Goal: Check status: Check status

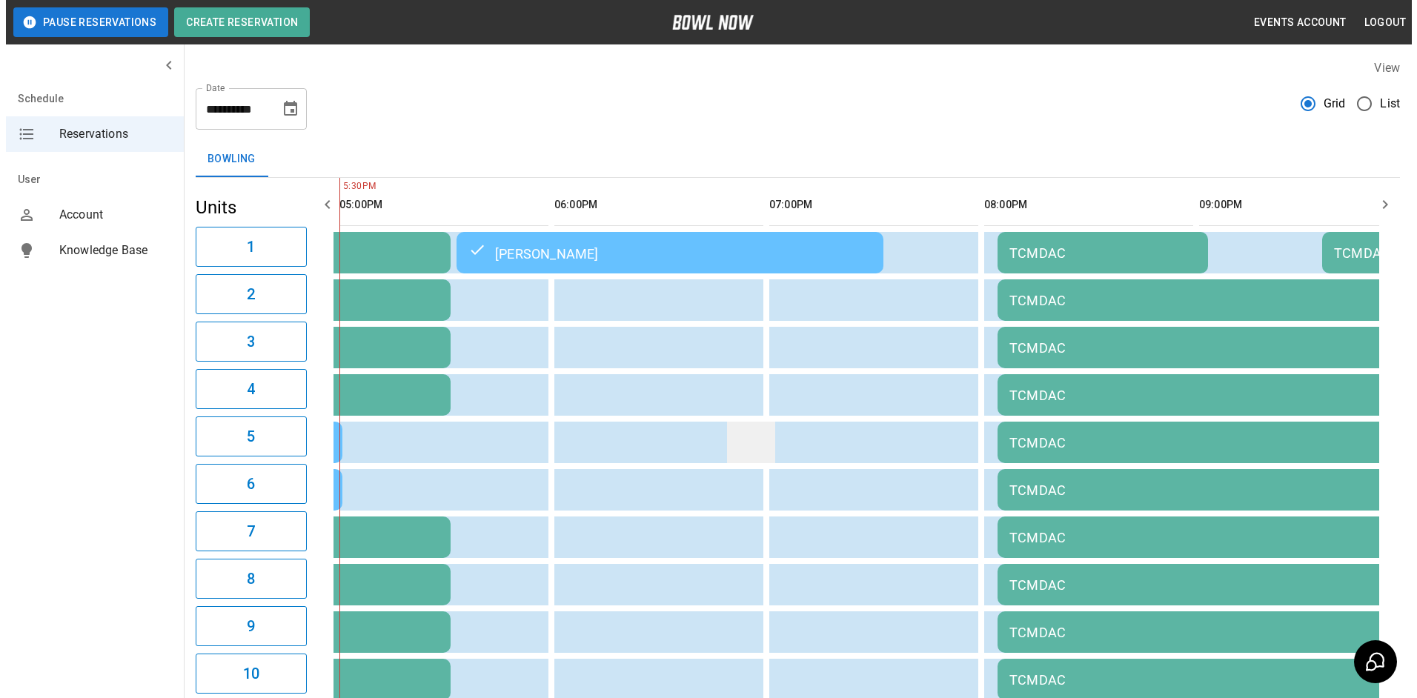
scroll to position [680, 0]
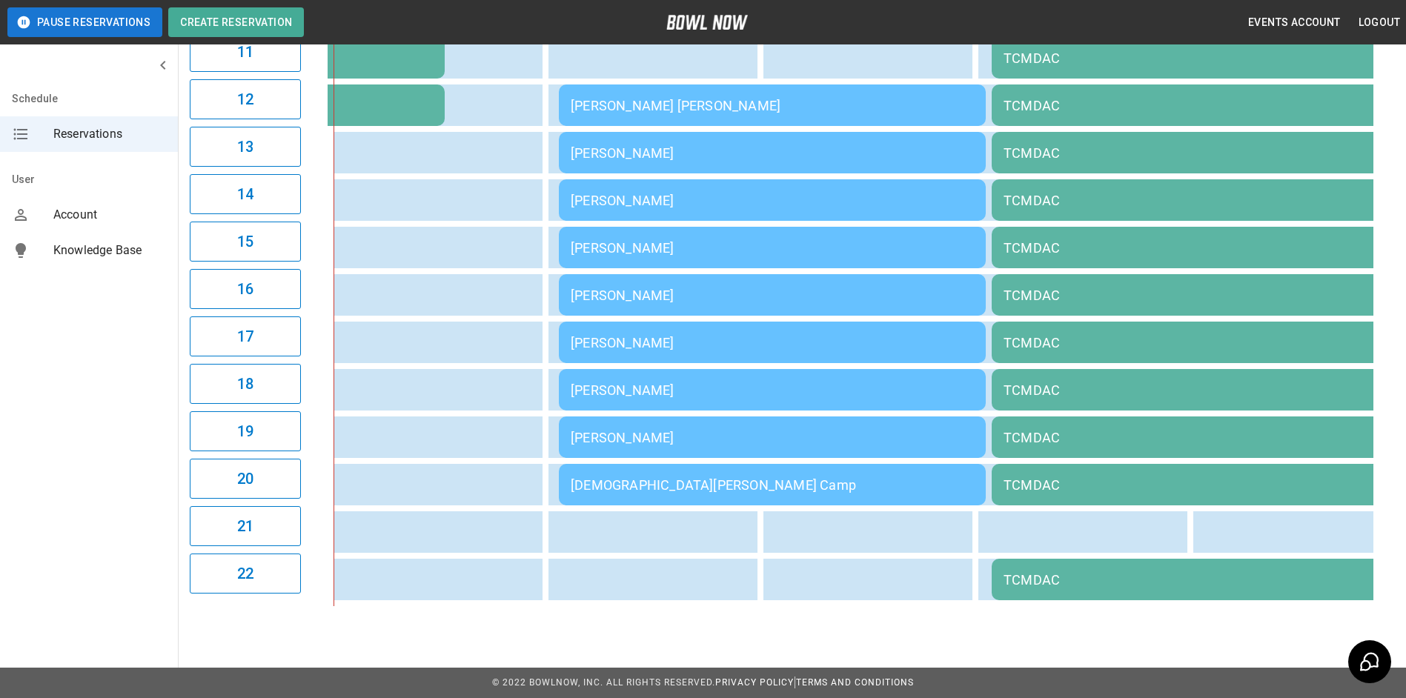
click at [608, 84] on td "[PERSON_NAME] [PERSON_NAME]" at bounding box center [772, 104] width 427 height 41
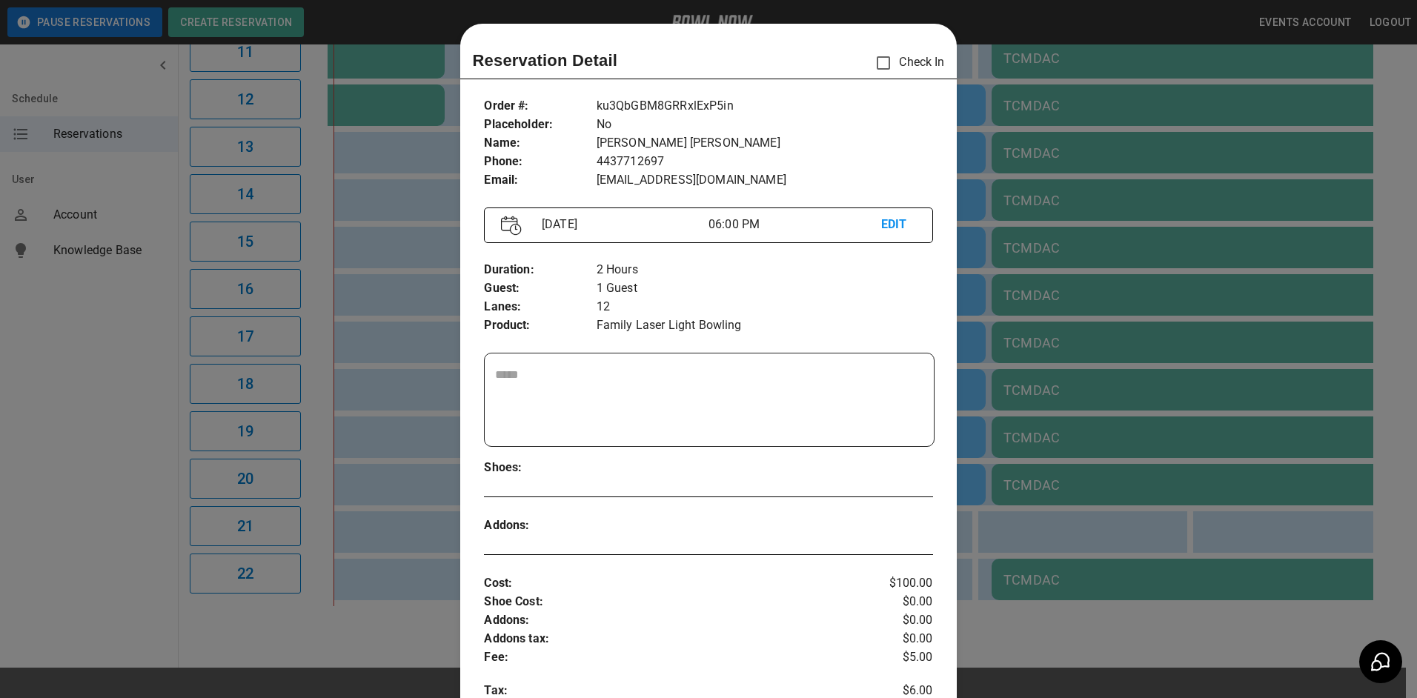
scroll to position [24, 0]
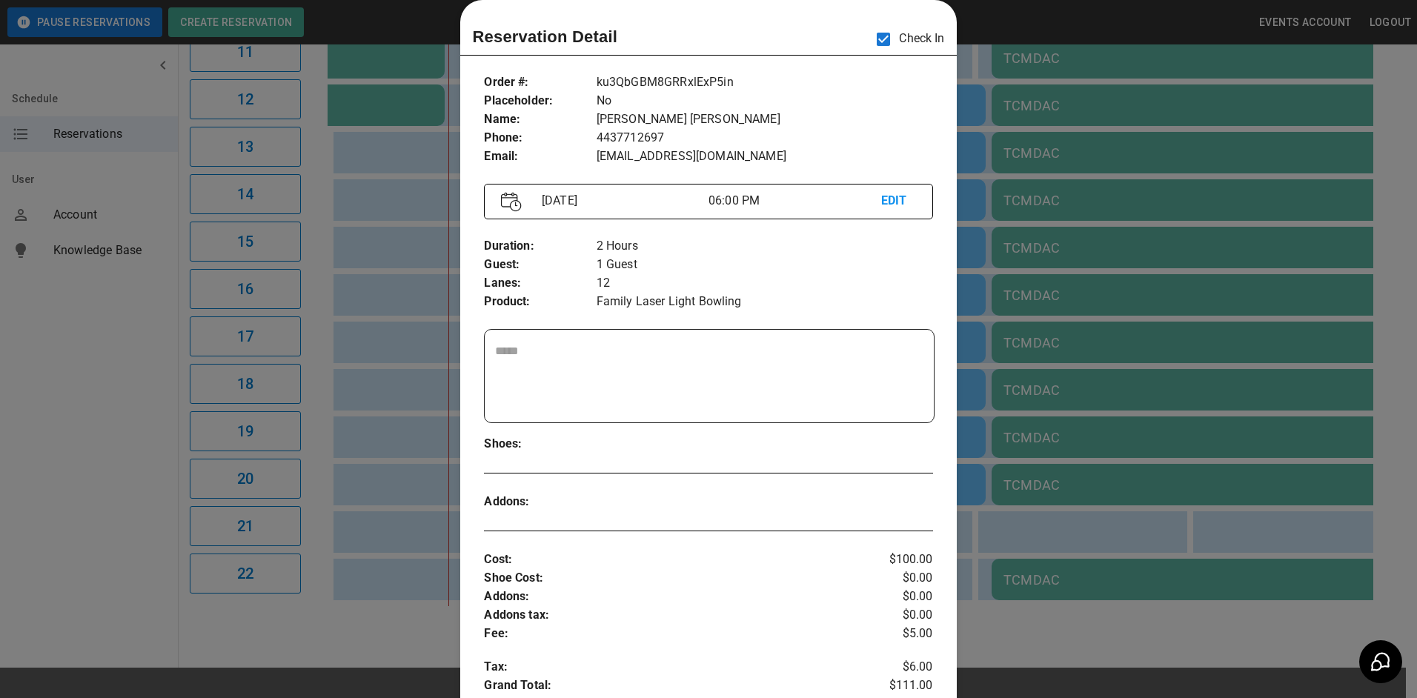
click at [430, 250] on div at bounding box center [708, 349] width 1417 height 698
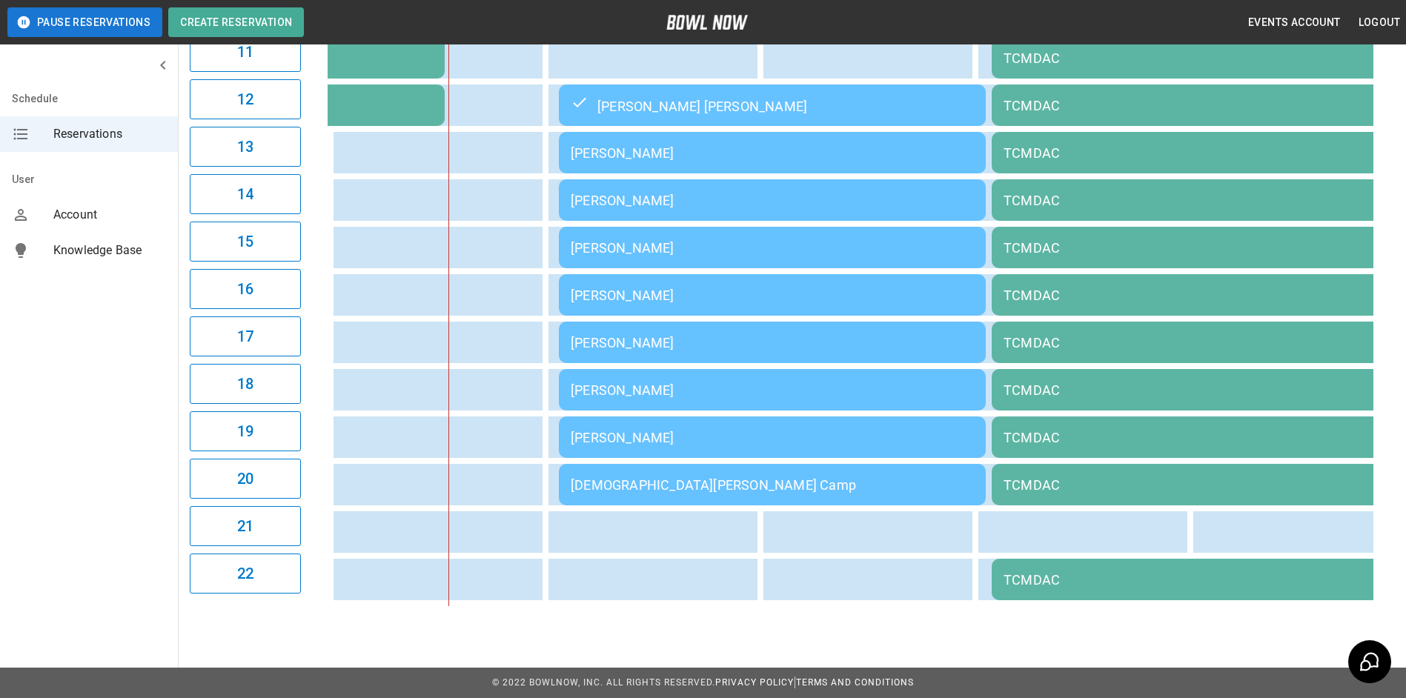
click at [705, 335] on div "[PERSON_NAME]" at bounding box center [772, 343] width 403 height 16
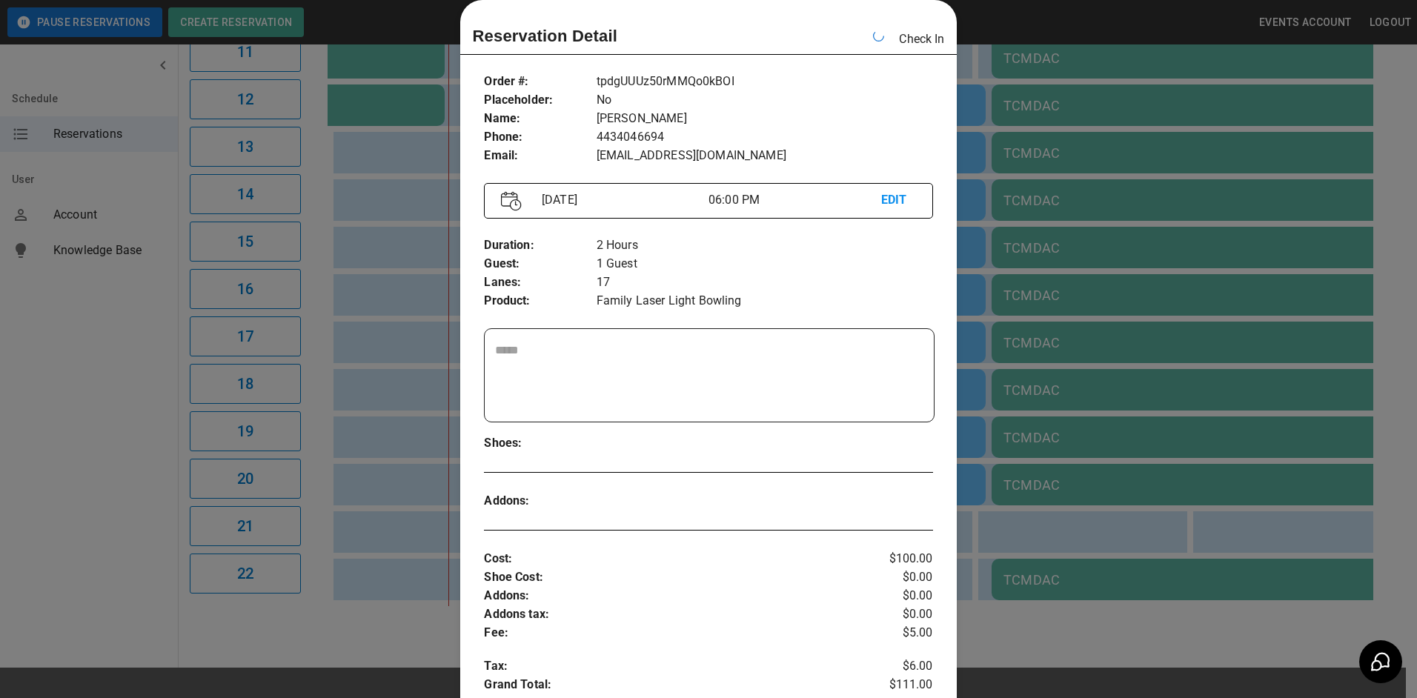
click at [426, 367] on div at bounding box center [708, 349] width 1417 height 698
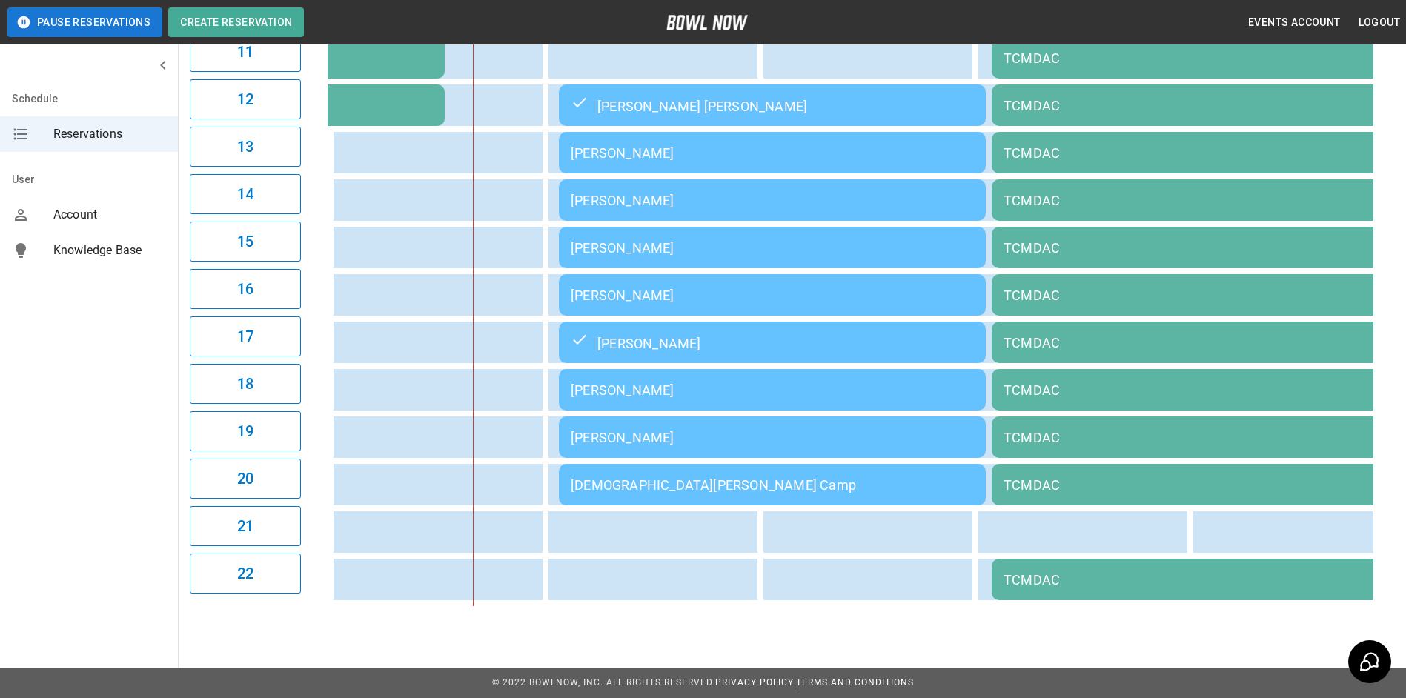
click at [676, 99] on div "[PERSON_NAME] [PERSON_NAME]" at bounding box center [772, 105] width 403 height 18
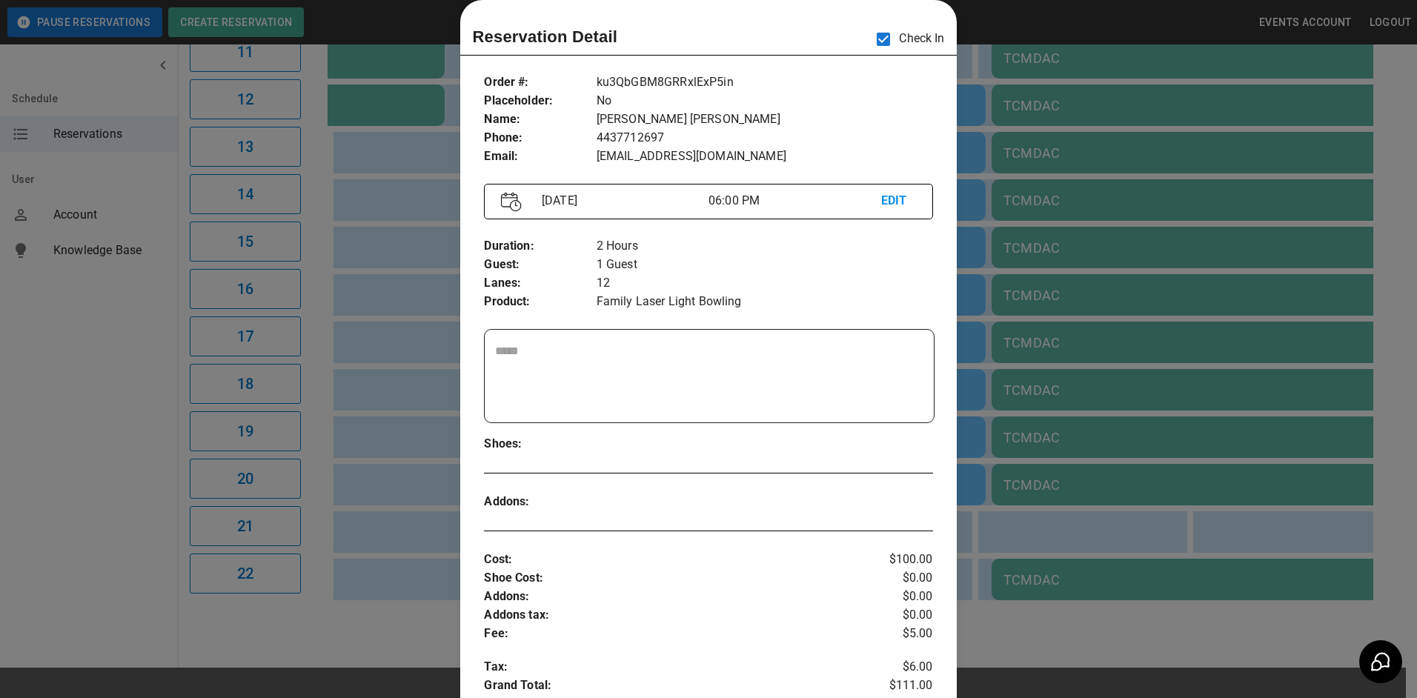
click at [410, 263] on div at bounding box center [708, 349] width 1417 height 698
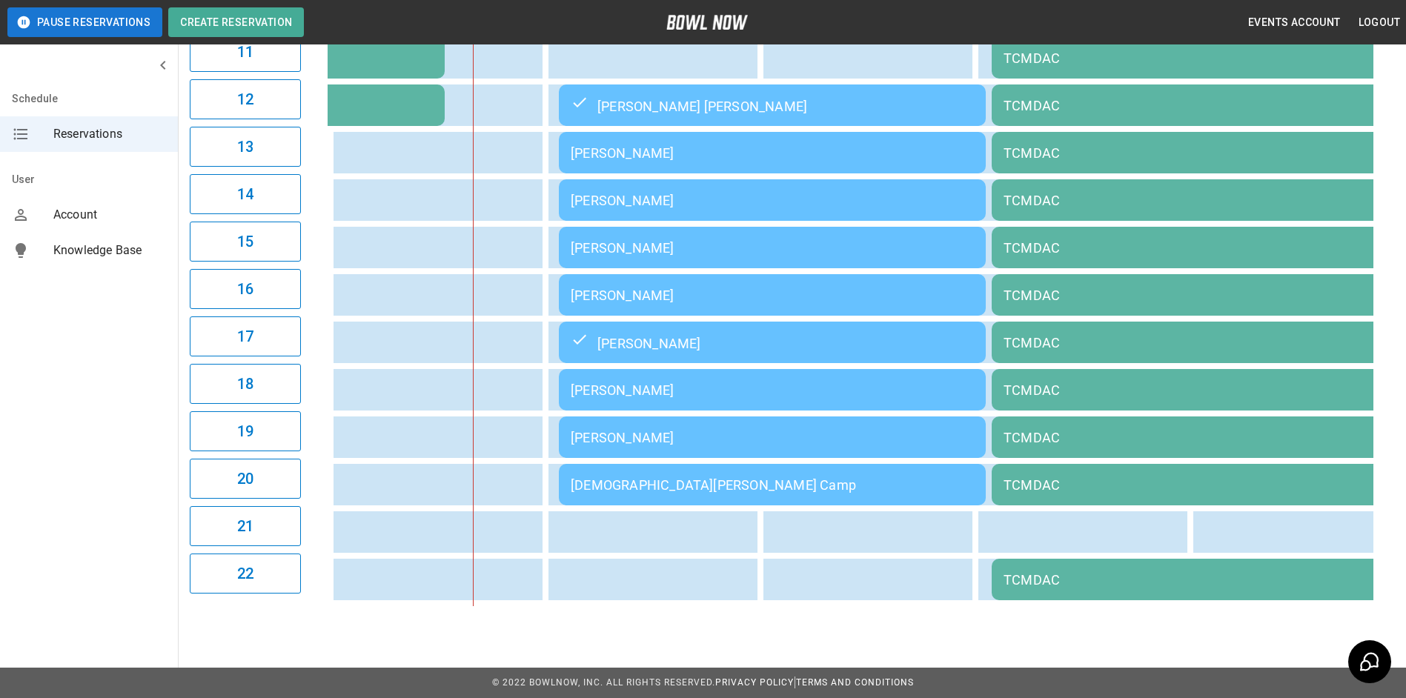
click at [662, 113] on td "[PERSON_NAME] [PERSON_NAME]" at bounding box center [772, 104] width 427 height 41
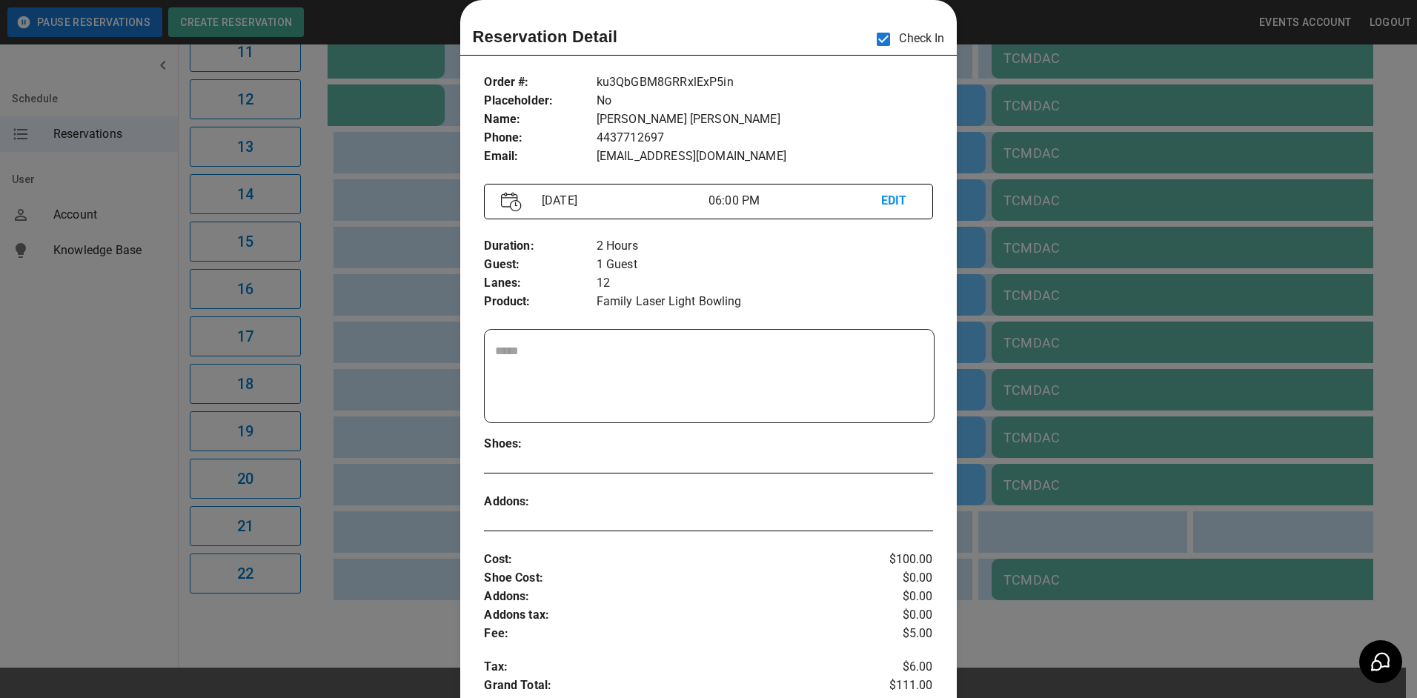
click at [420, 196] on div at bounding box center [708, 349] width 1417 height 698
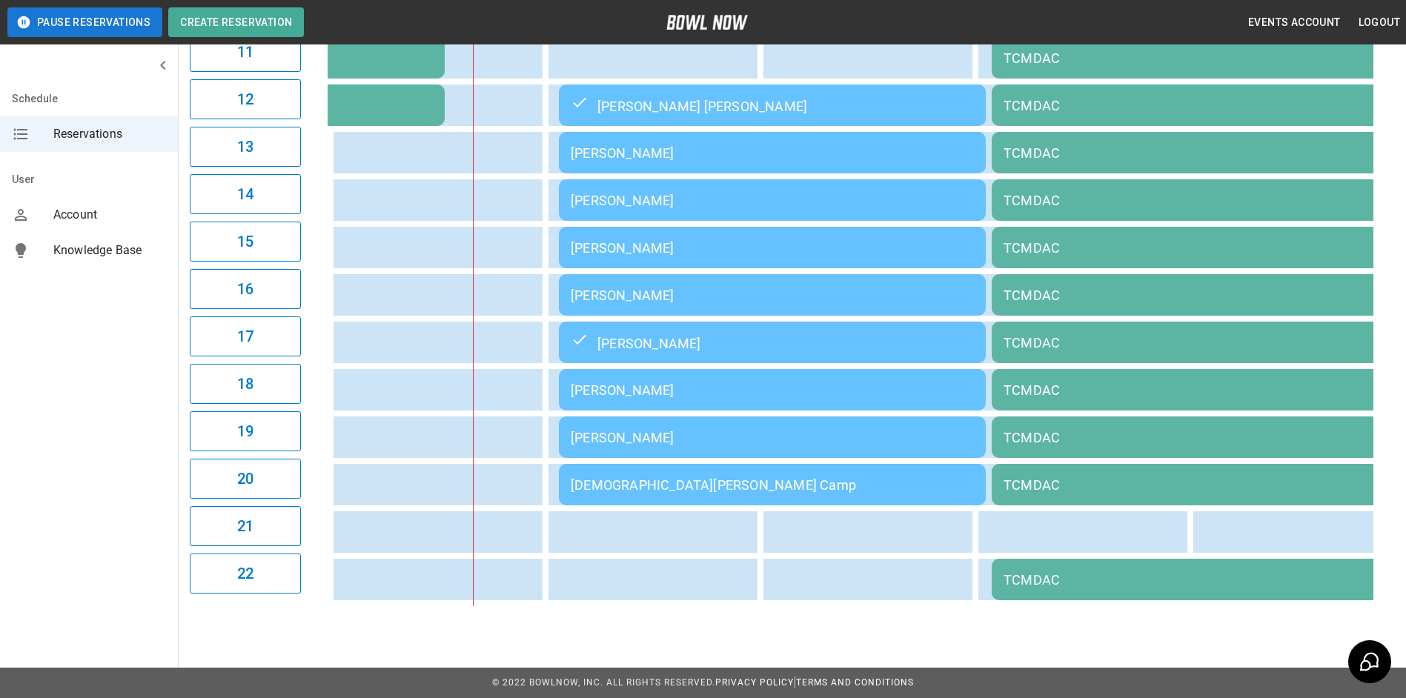
click at [598, 164] on td "[PERSON_NAME]" at bounding box center [772, 152] width 427 height 41
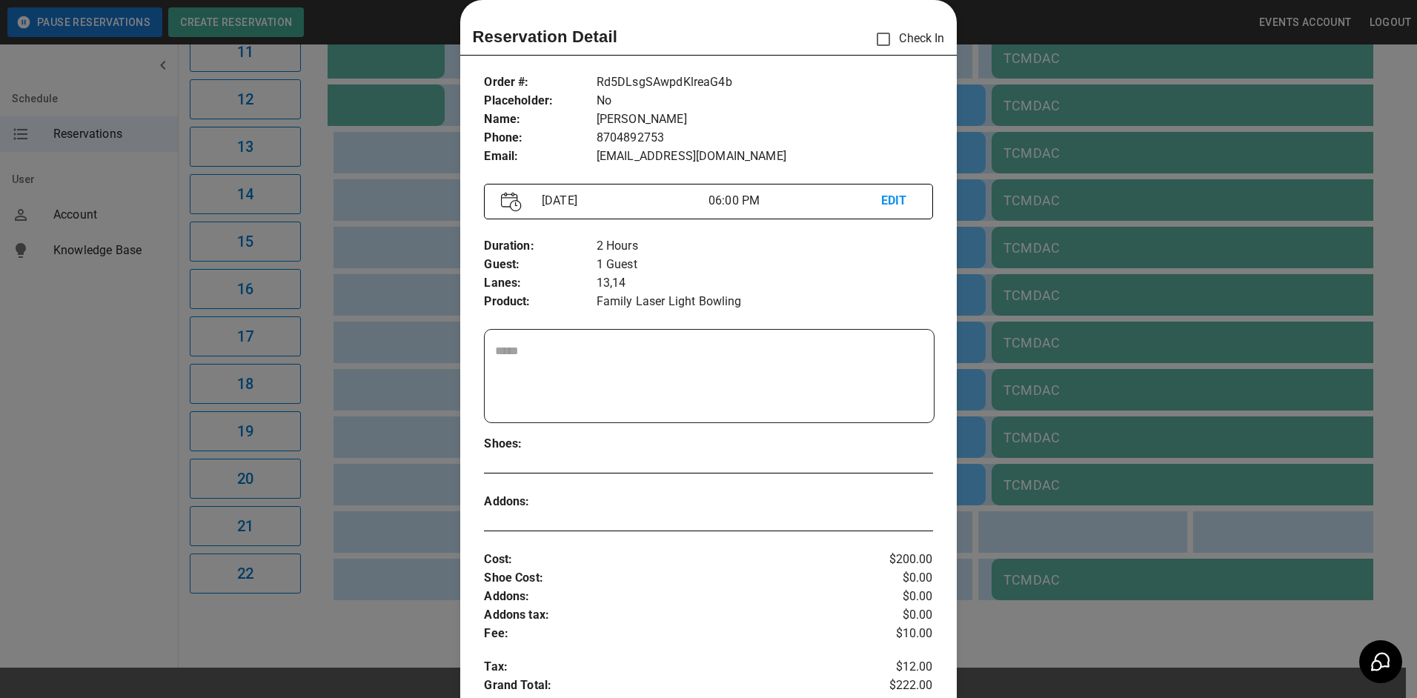
click at [492, 222] on div "Order # : Placeholder : Name : Phone : Email : Rd5DLsgSAwpdKlreaG4b No [PERSON_…" at bounding box center [708, 522] width 496 height 922
click at [462, 222] on div "Order # : Placeholder : Name : Phone : Email : Rd5DLsgSAwpdKlreaG4b No [PERSON_…" at bounding box center [708, 522] width 496 height 922
click at [426, 229] on div at bounding box center [708, 349] width 1417 height 698
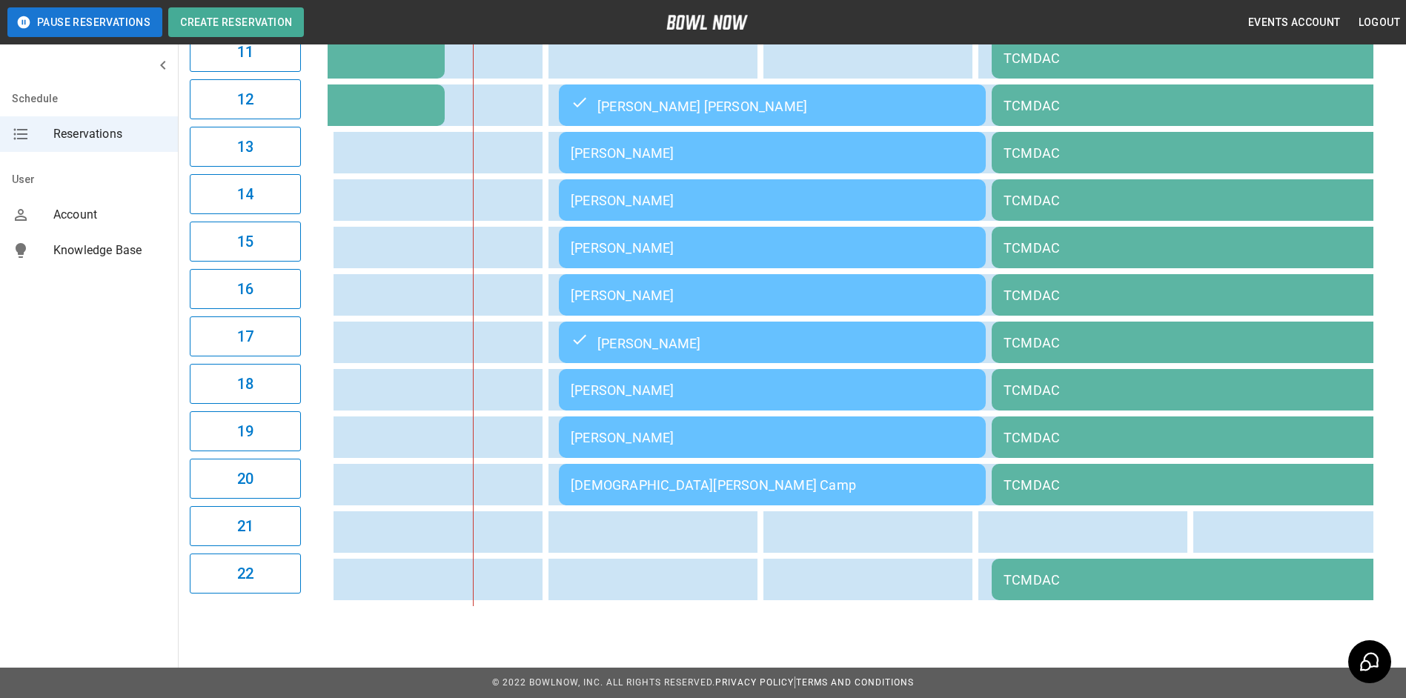
click at [607, 240] on div "[PERSON_NAME]" at bounding box center [772, 248] width 403 height 16
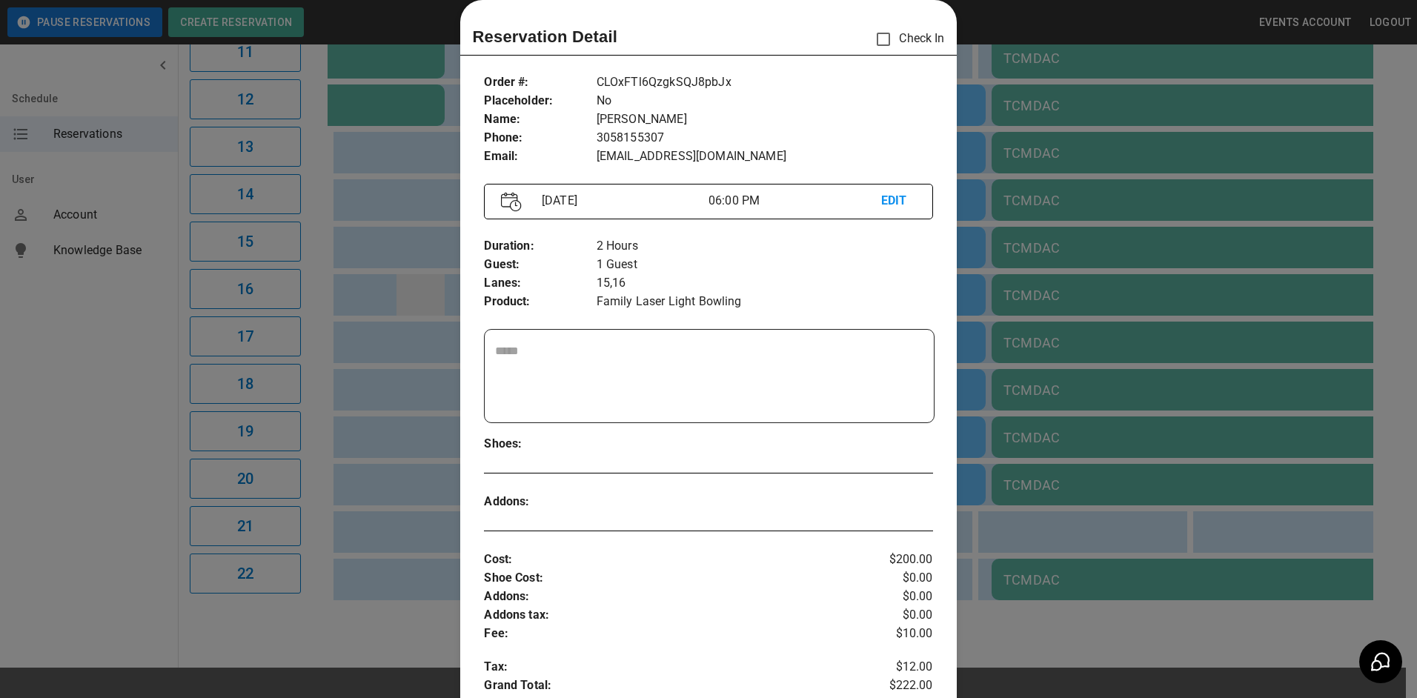
click at [430, 272] on div at bounding box center [708, 349] width 1417 height 698
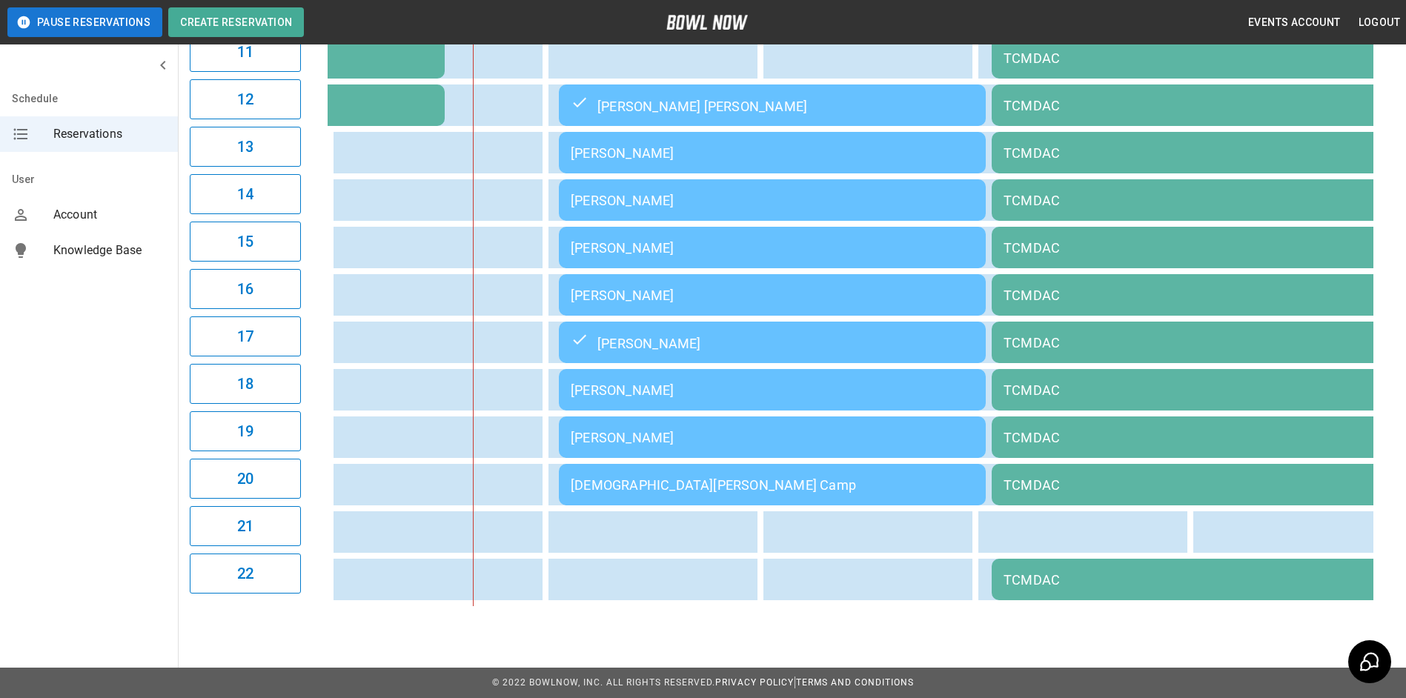
click at [637, 333] on div "[PERSON_NAME]" at bounding box center [772, 342] width 403 height 18
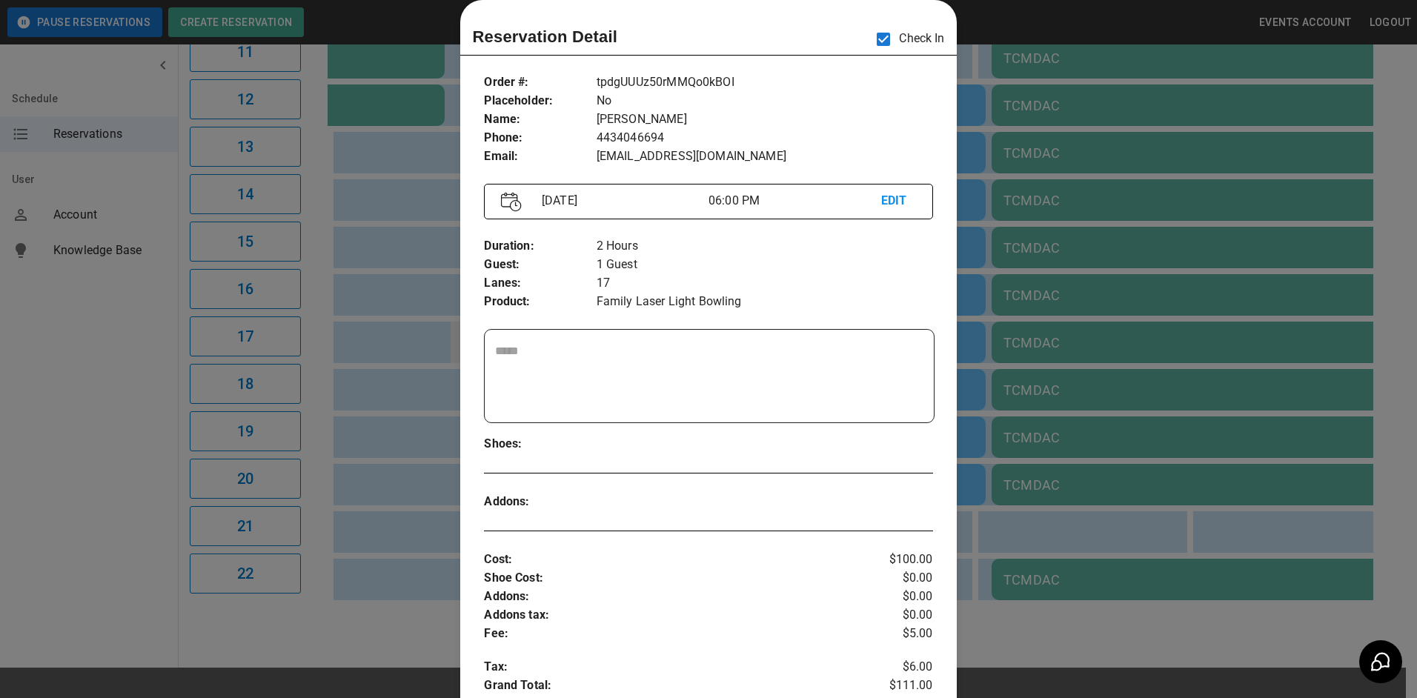
drag, startPoint x: 449, startPoint y: 327, endPoint x: 454, endPoint y: 345, distance: 18.5
click at [445, 328] on div at bounding box center [708, 349] width 1417 height 698
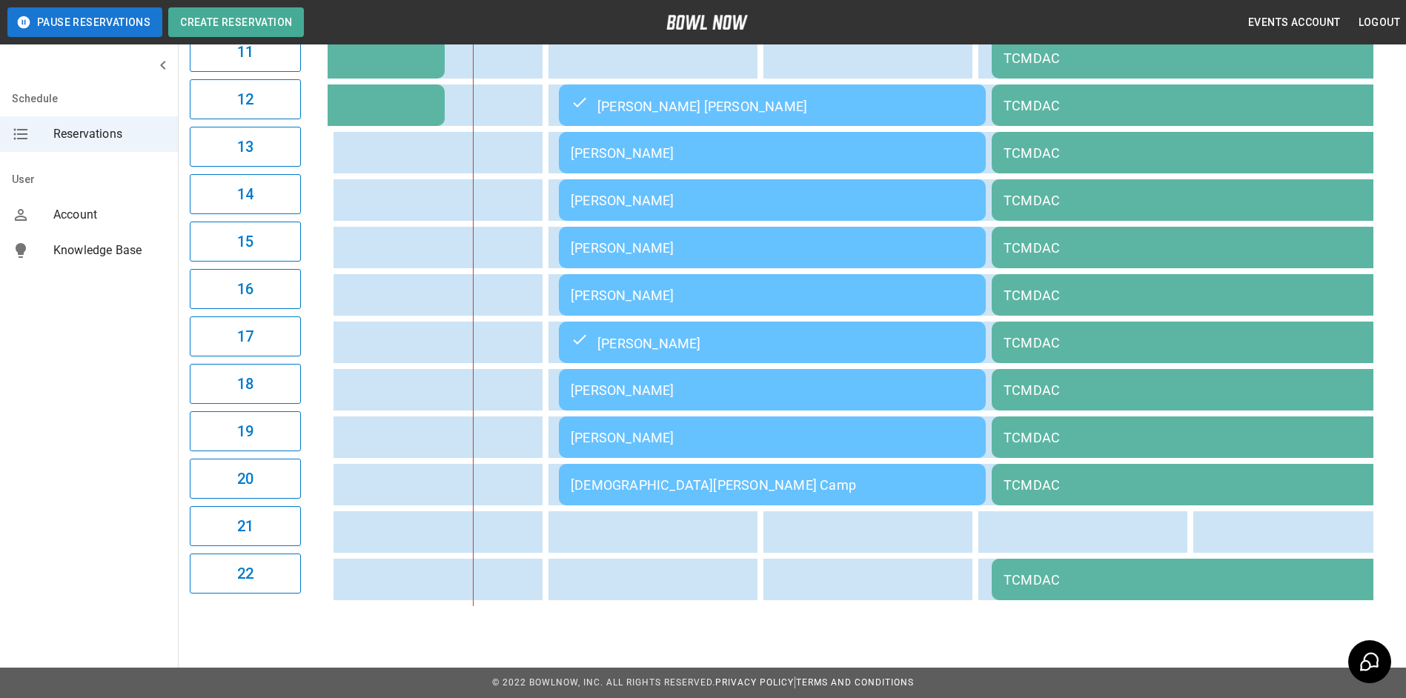
click at [617, 385] on div "[PERSON_NAME]" at bounding box center [772, 390] width 403 height 16
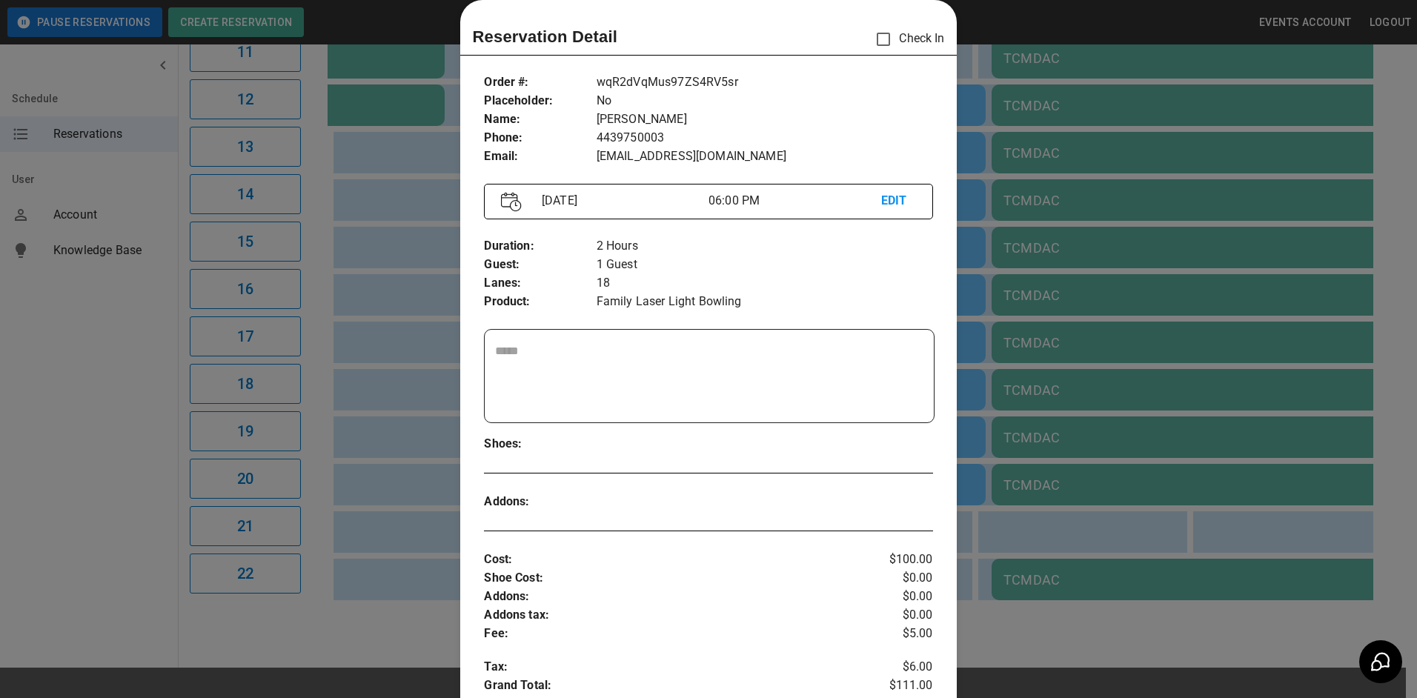
click at [460, 388] on div "Order # : Placeholder : Name : Phone : Email : wqR2dVqMus97ZS4RV5sr No [PERSON_…" at bounding box center [708, 522] width 496 height 922
click at [445, 409] on div at bounding box center [708, 349] width 1417 height 698
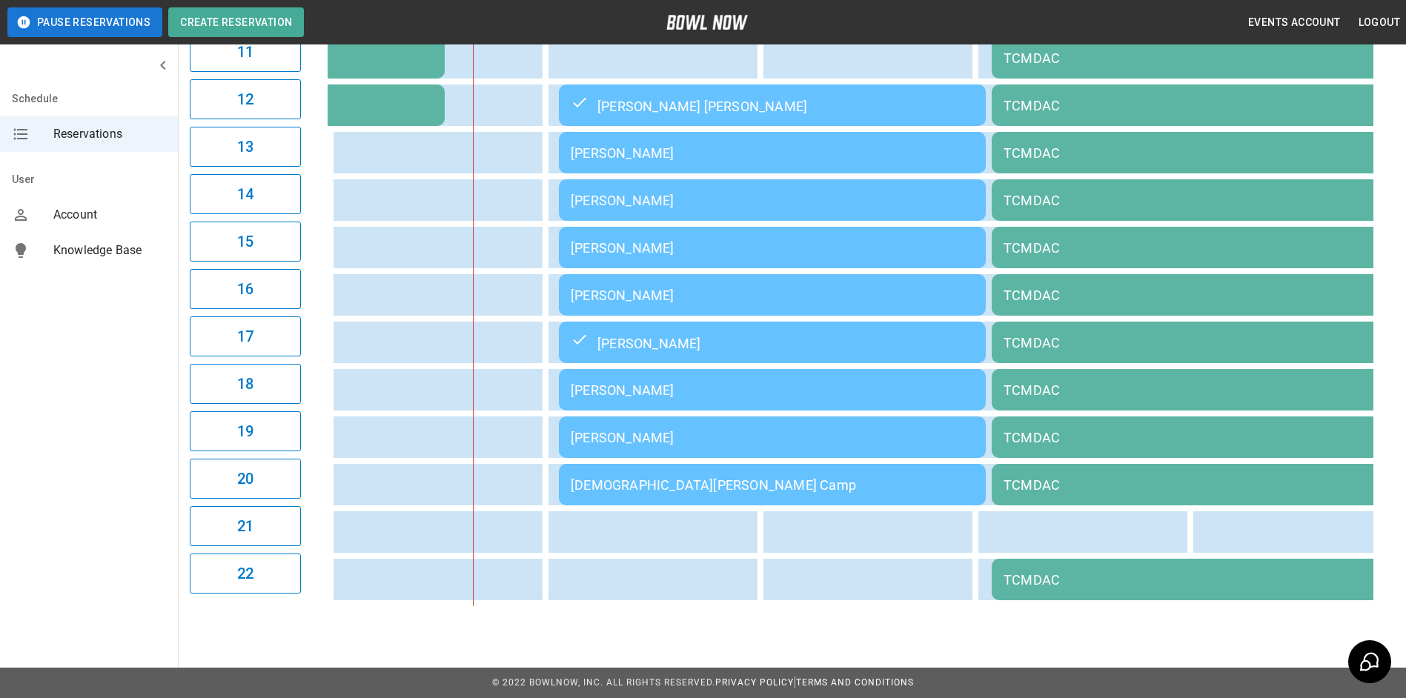
click at [651, 445] on td "[PERSON_NAME]" at bounding box center [772, 436] width 427 height 41
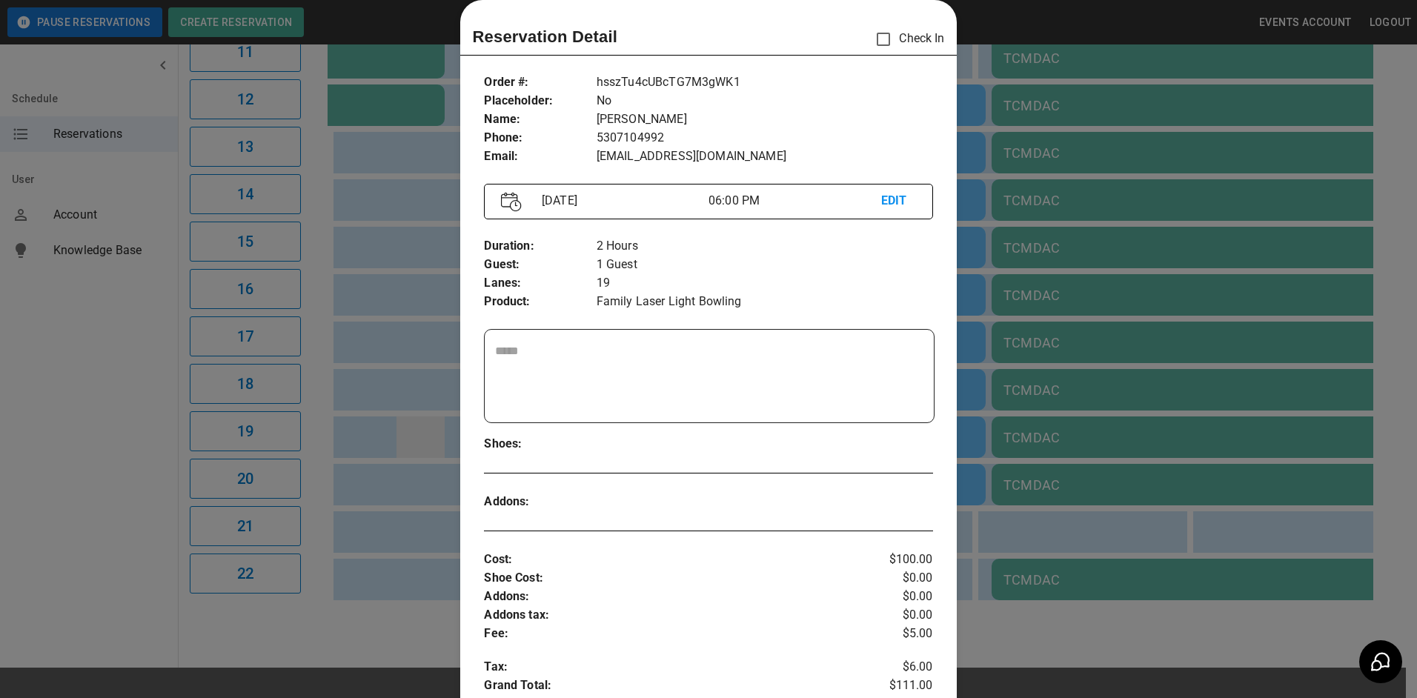
drag, startPoint x: 358, startPoint y: 452, endPoint x: 417, endPoint y: 453, distance: 59.3
click at [359, 451] on div at bounding box center [708, 349] width 1417 height 698
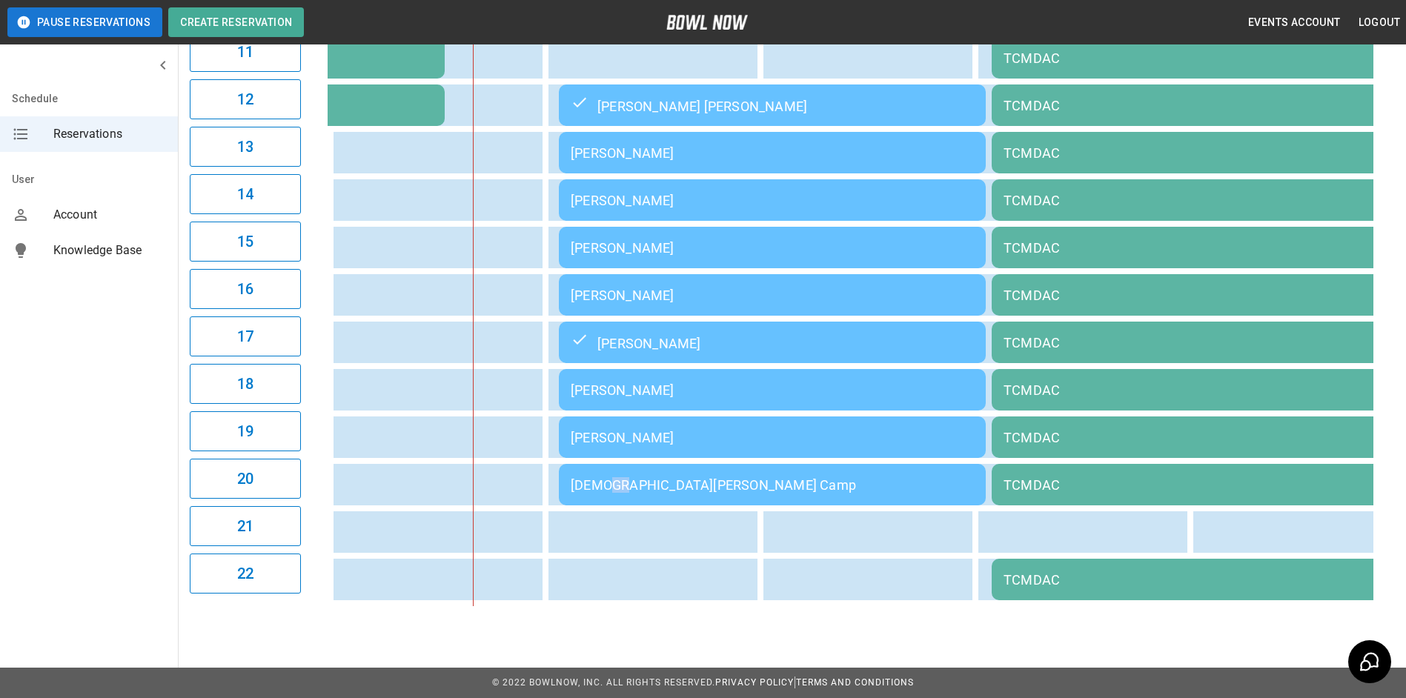
click at [605, 484] on div "[DEMOGRAPHIC_DATA][PERSON_NAME] Camp" at bounding box center [772, 485] width 403 height 16
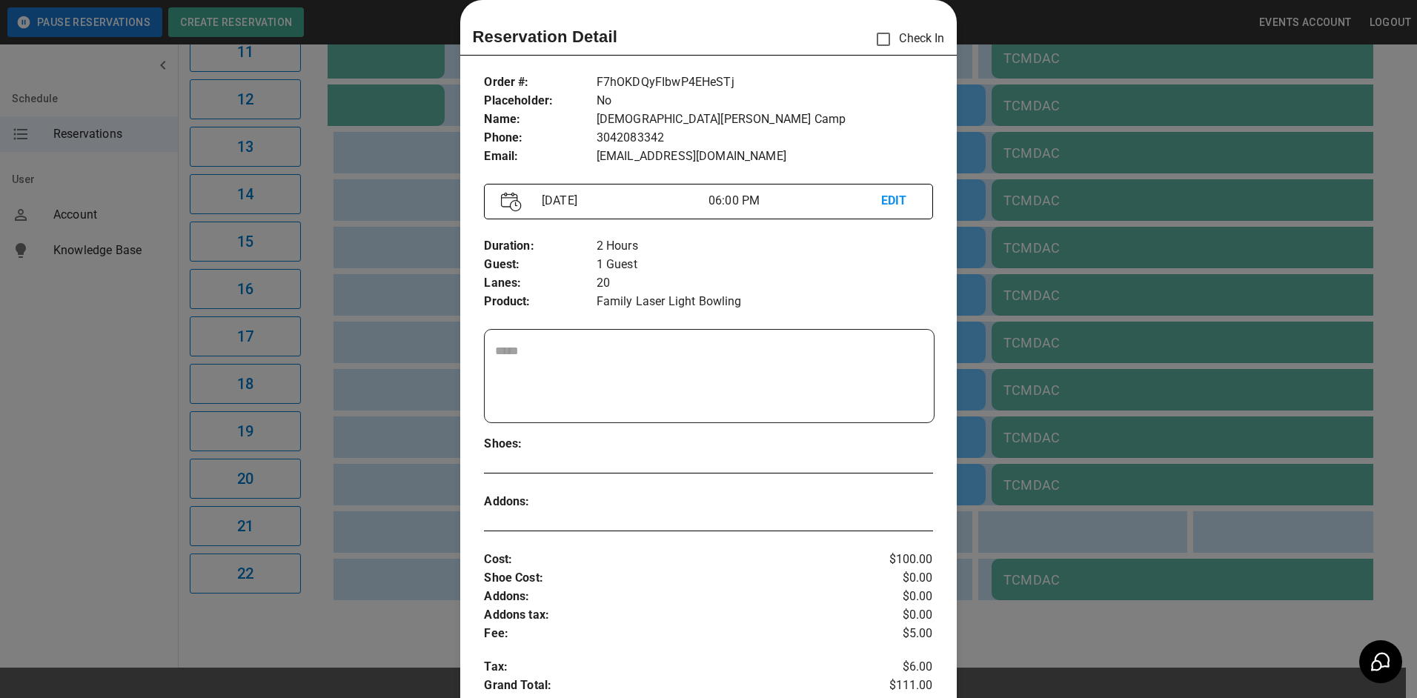
click at [426, 453] on div at bounding box center [708, 349] width 1417 height 698
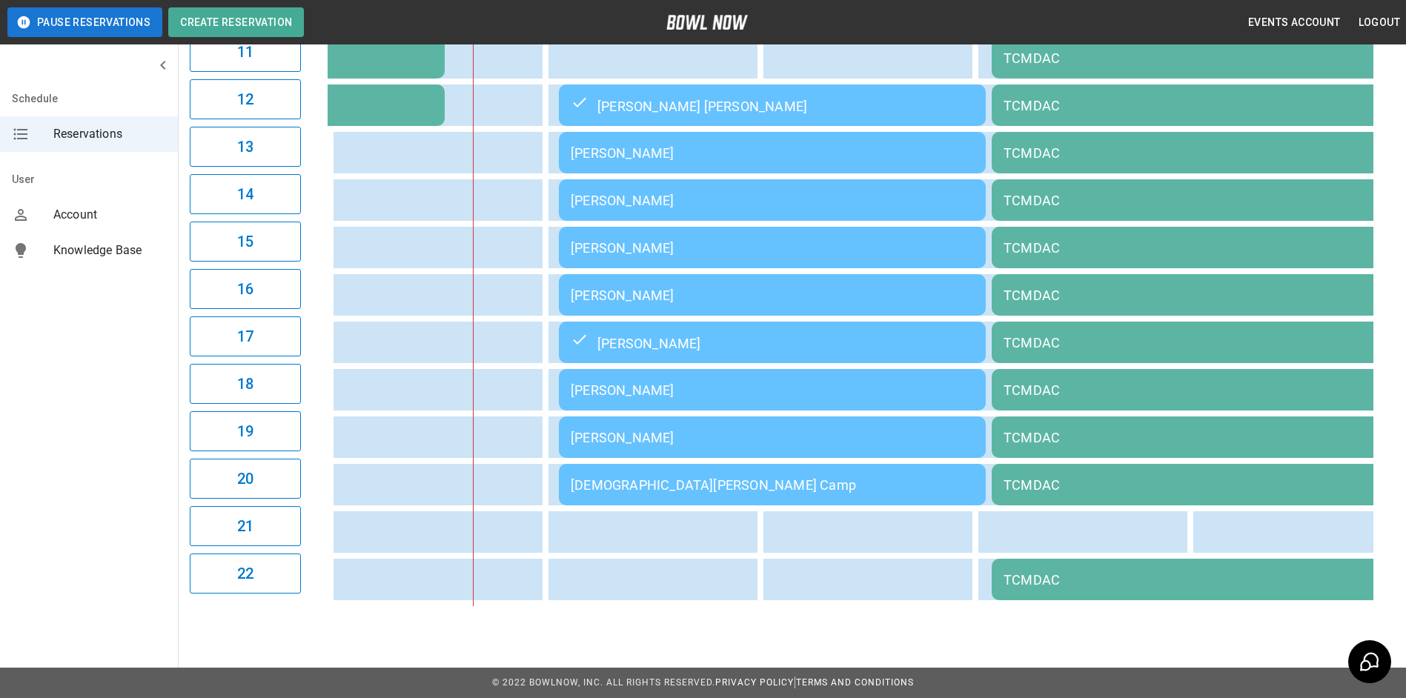
click at [785, 433] on div "[PERSON_NAME]" at bounding box center [772, 438] width 403 height 16
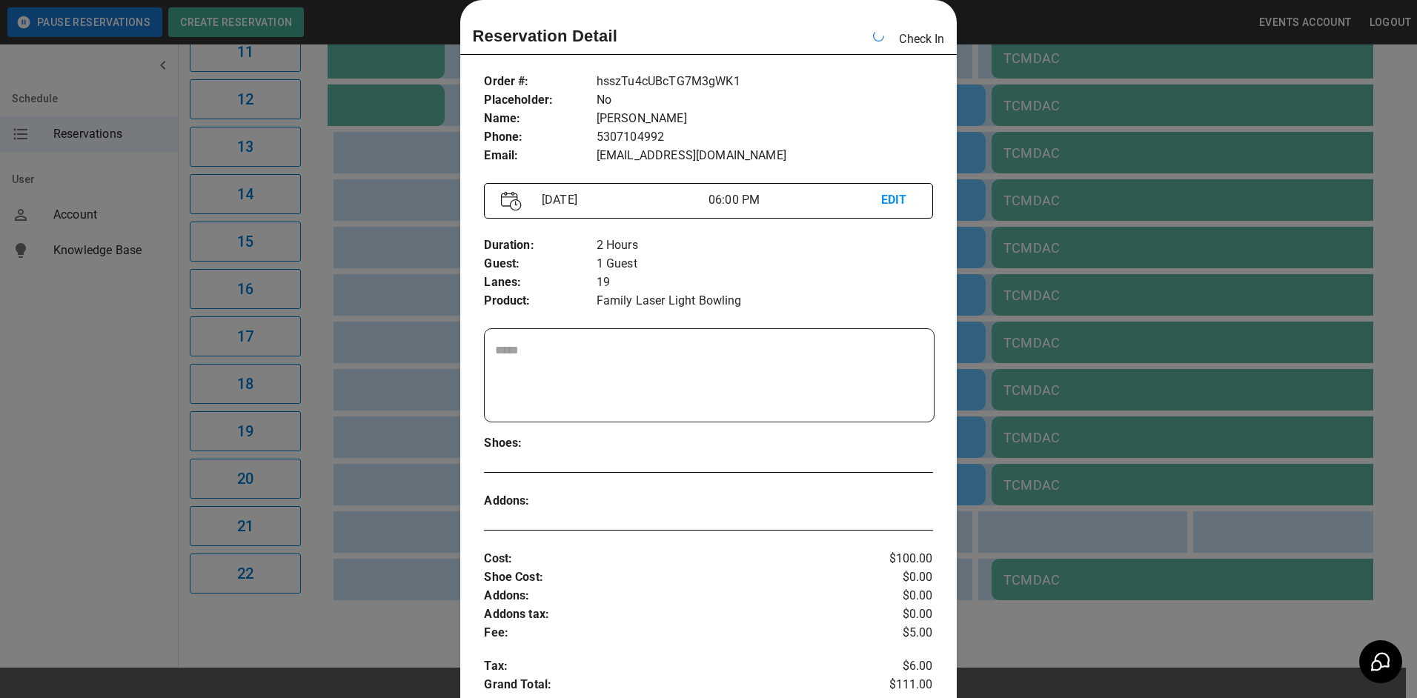
click at [379, 311] on div at bounding box center [708, 349] width 1417 height 698
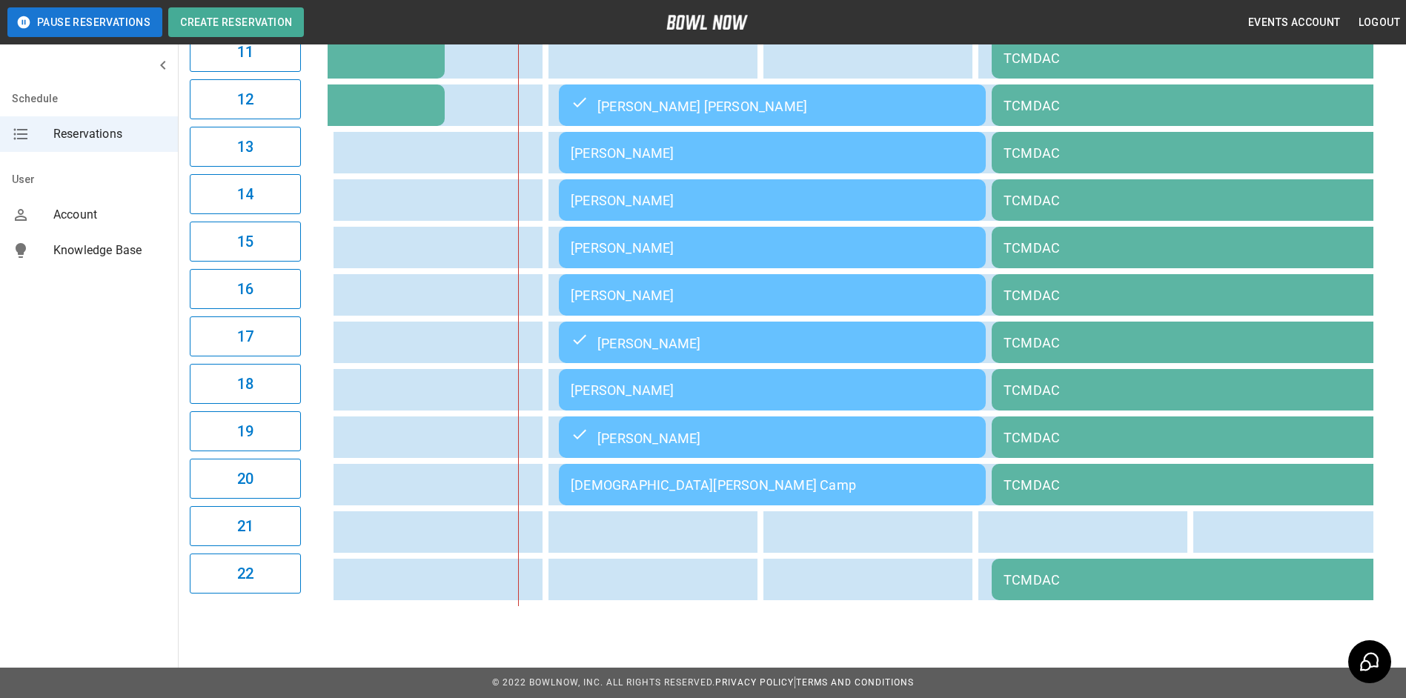
click at [639, 196] on div "[PERSON_NAME]" at bounding box center [772, 201] width 403 height 16
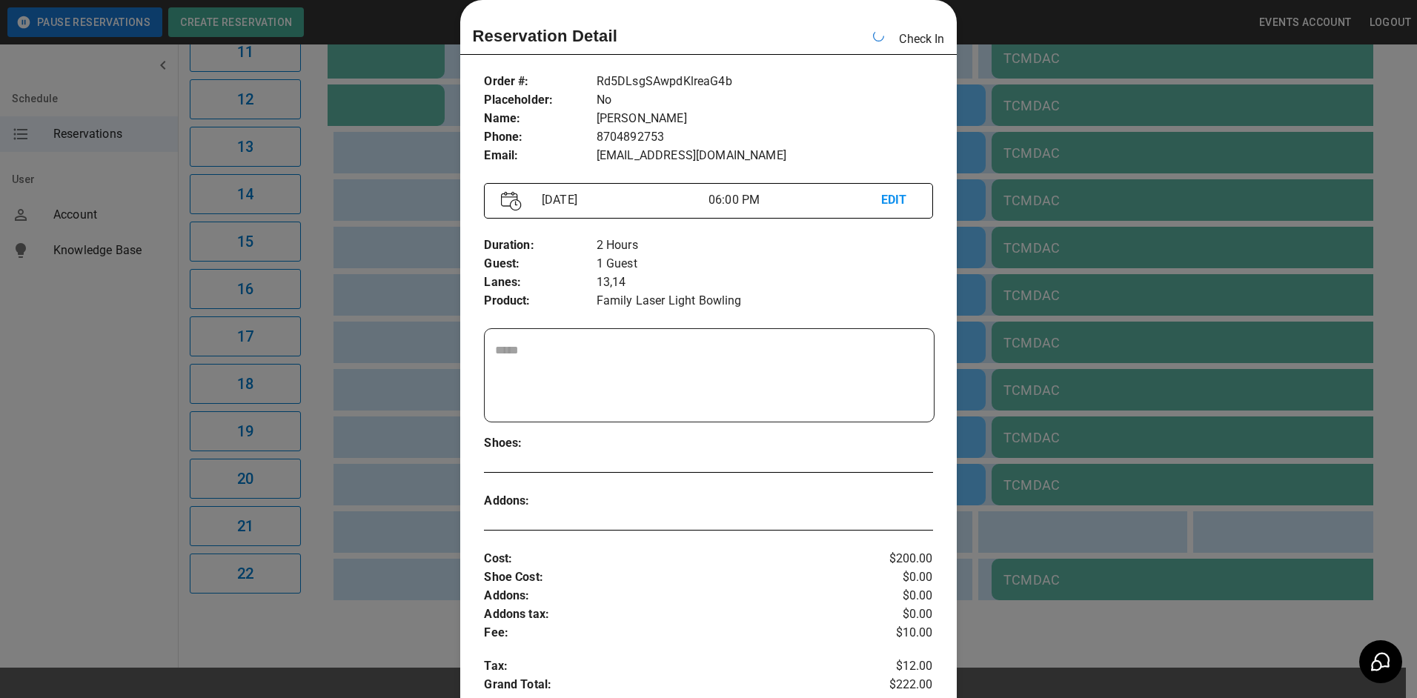
click at [419, 229] on div at bounding box center [708, 349] width 1417 height 698
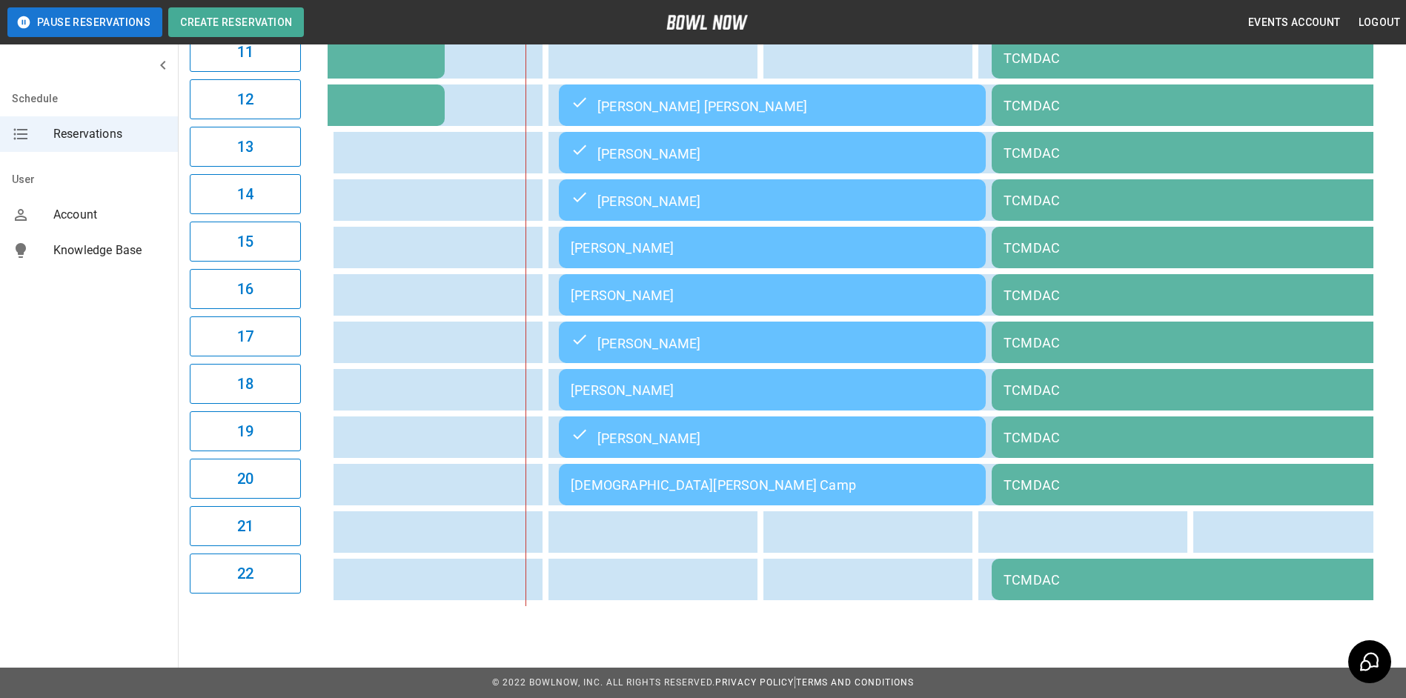
click at [653, 385] on div "[PERSON_NAME]" at bounding box center [772, 390] width 403 height 16
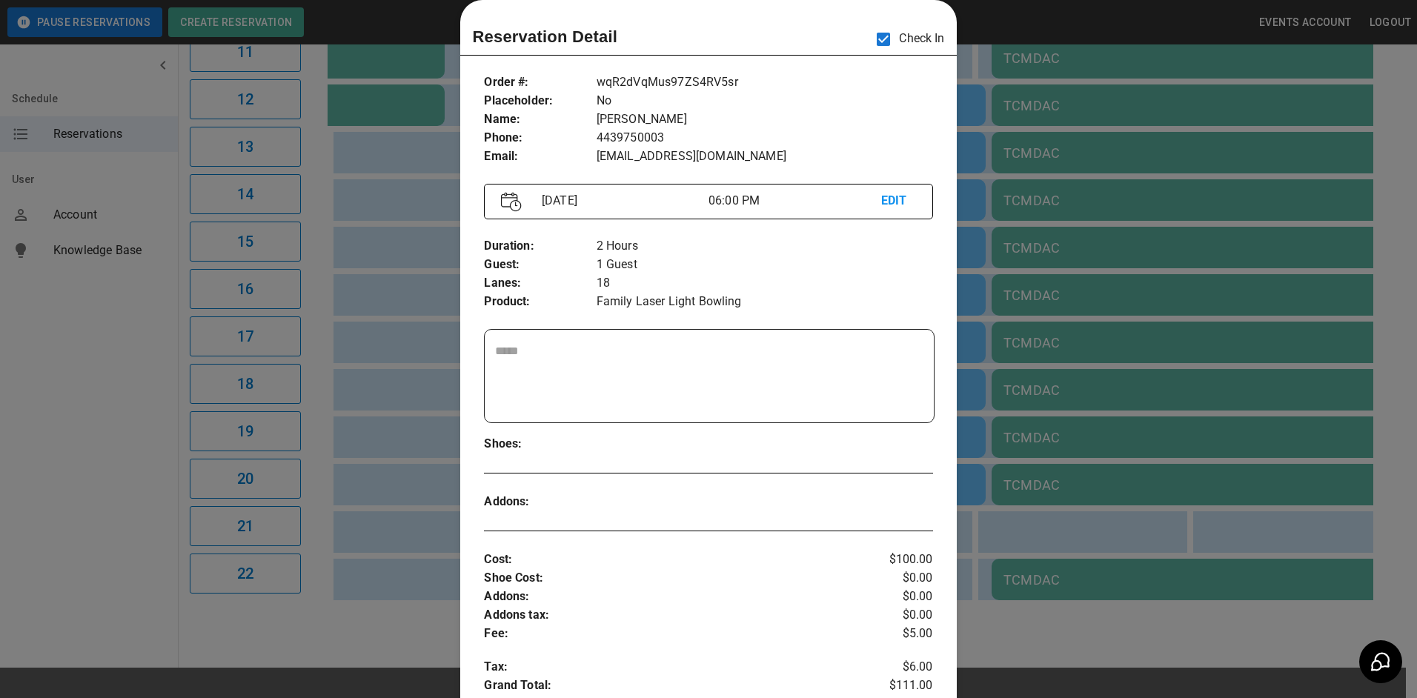
scroll to position [0, 1504]
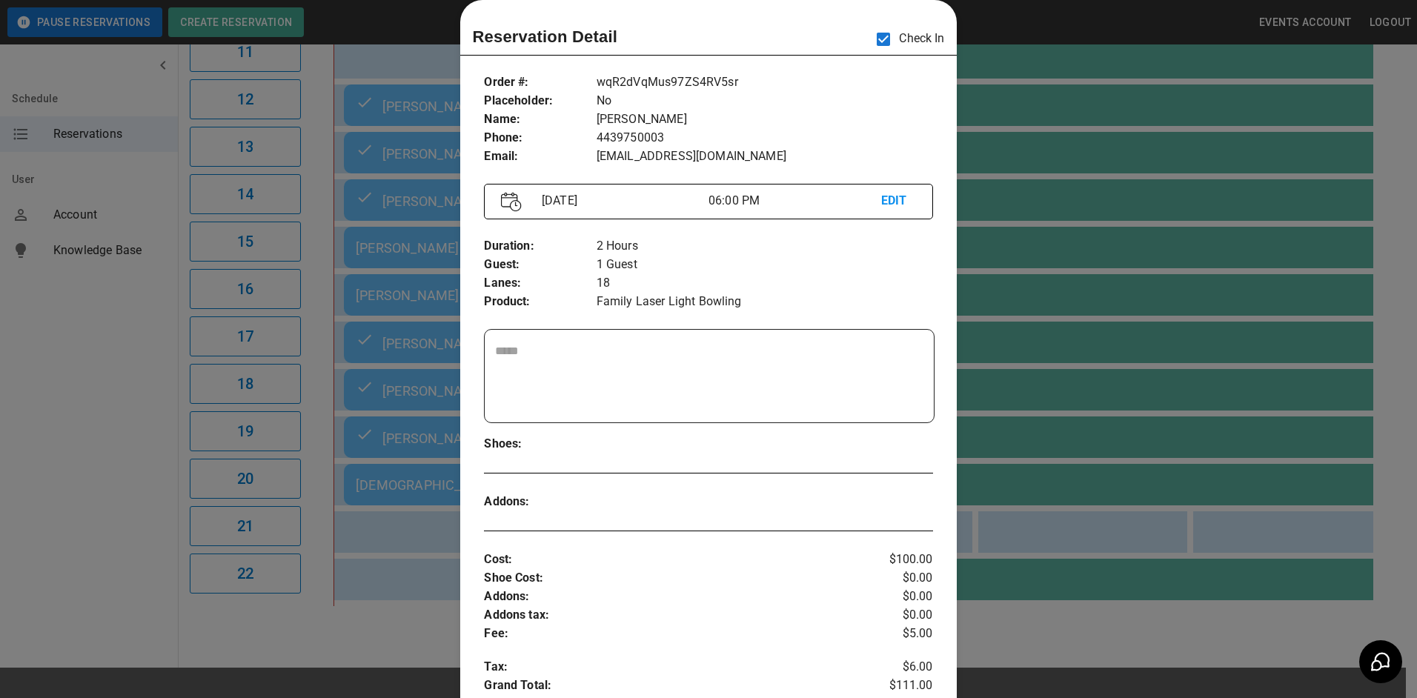
drag, startPoint x: 424, startPoint y: 257, endPoint x: 433, endPoint y: 261, distance: 10.3
click at [433, 261] on div at bounding box center [708, 349] width 1417 height 698
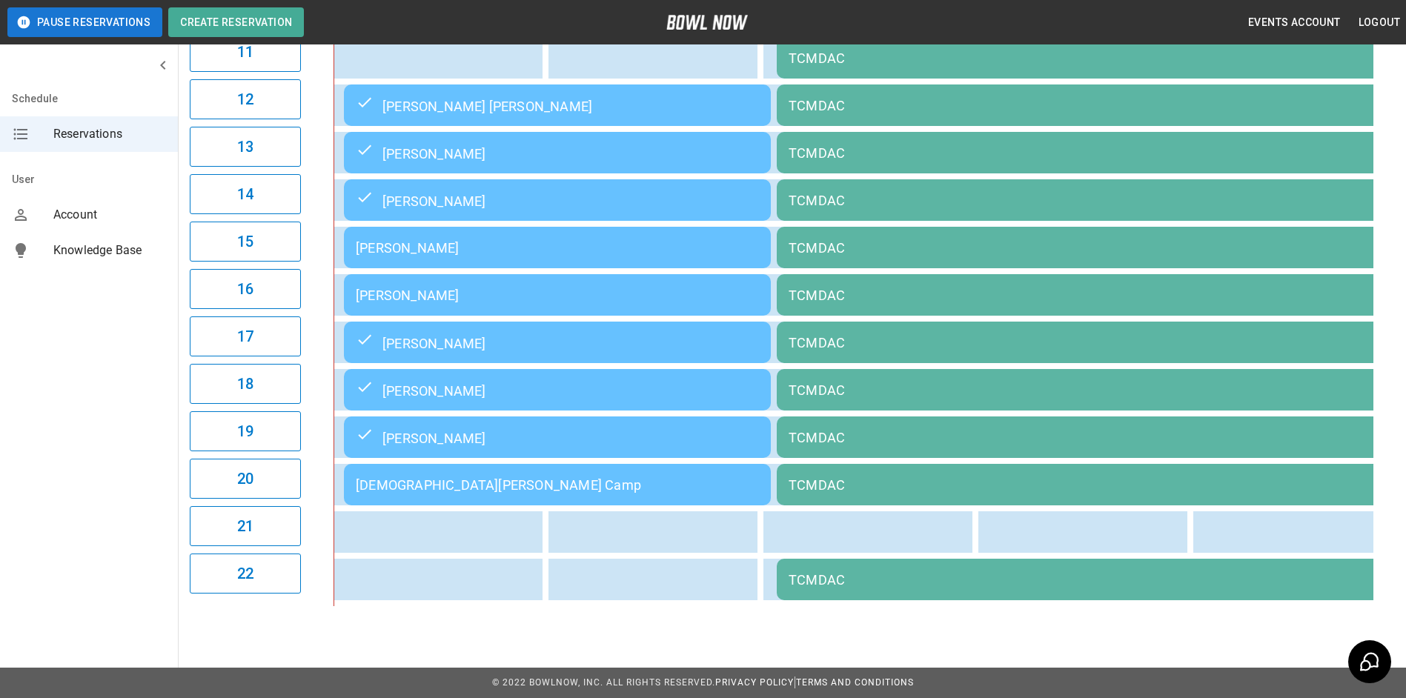
click at [513, 498] on td "[DEMOGRAPHIC_DATA][PERSON_NAME] Camp" at bounding box center [557, 484] width 427 height 41
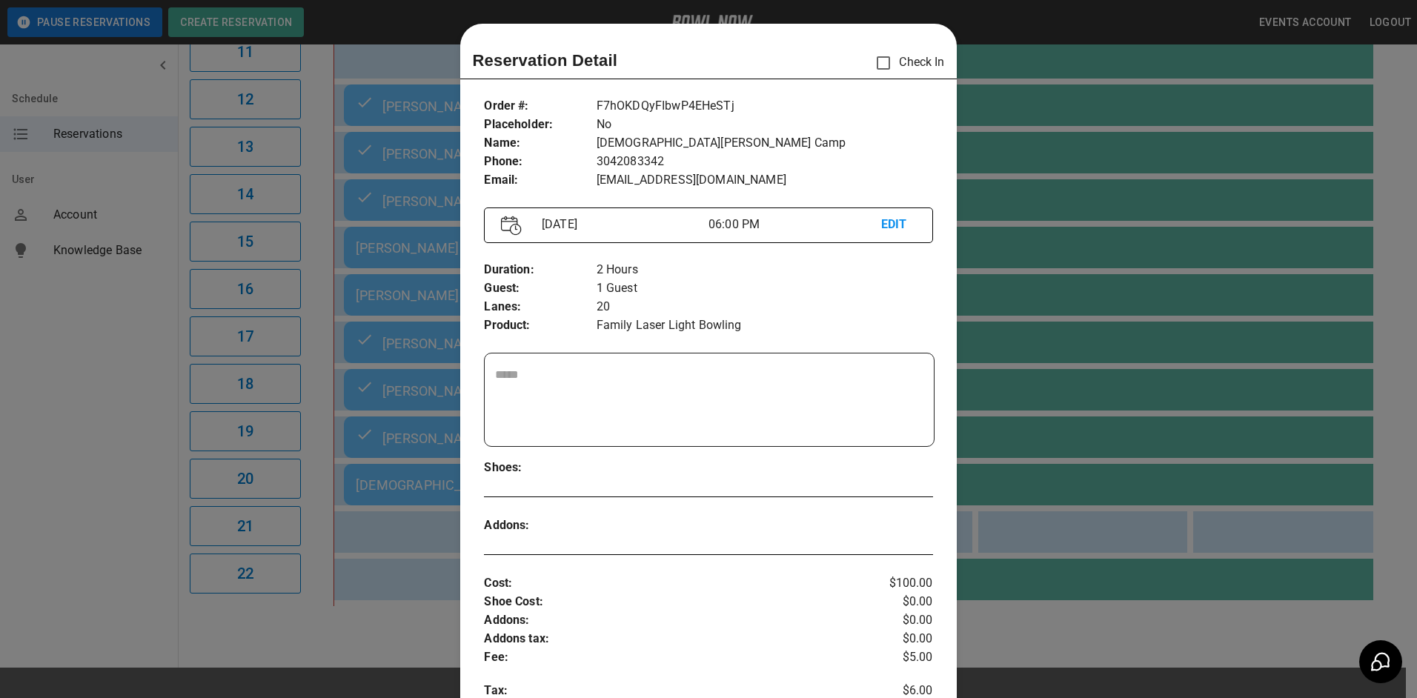
scroll to position [24, 0]
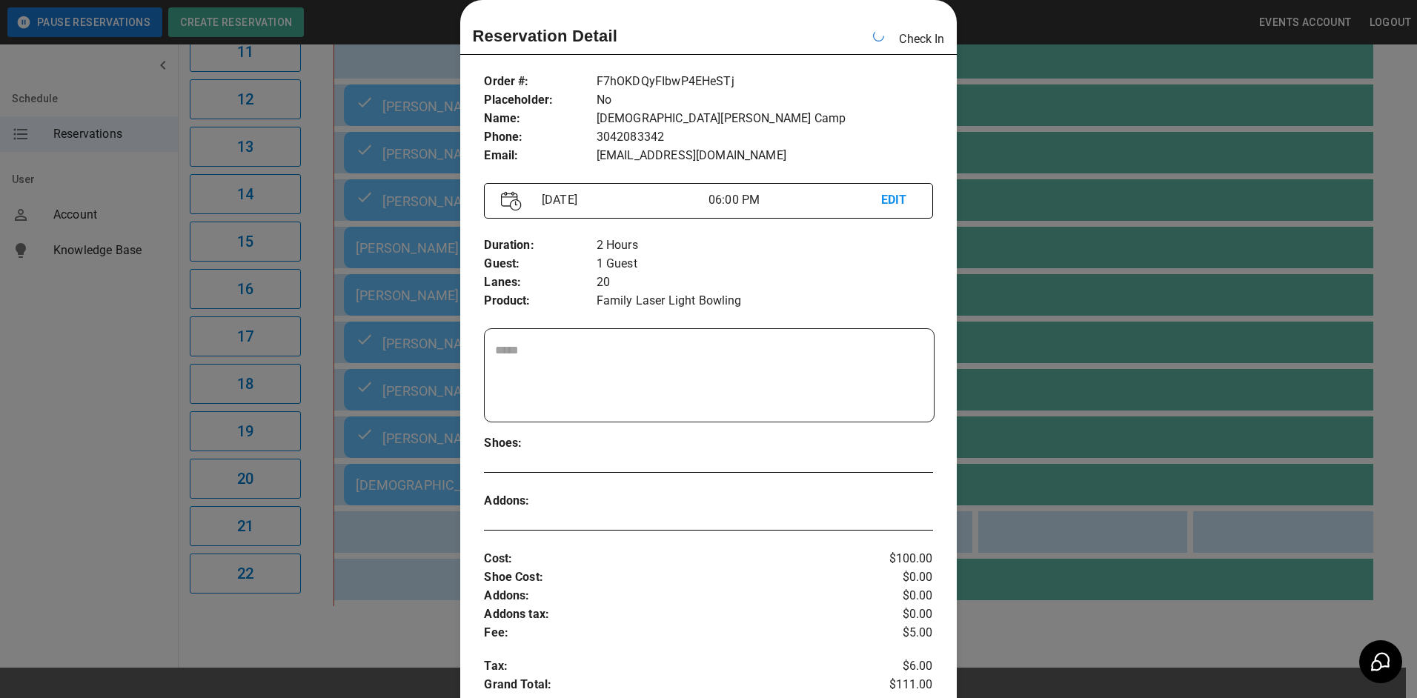
click at [1100, 462] on div at bounding box center [708, 349] width 1417 height 698
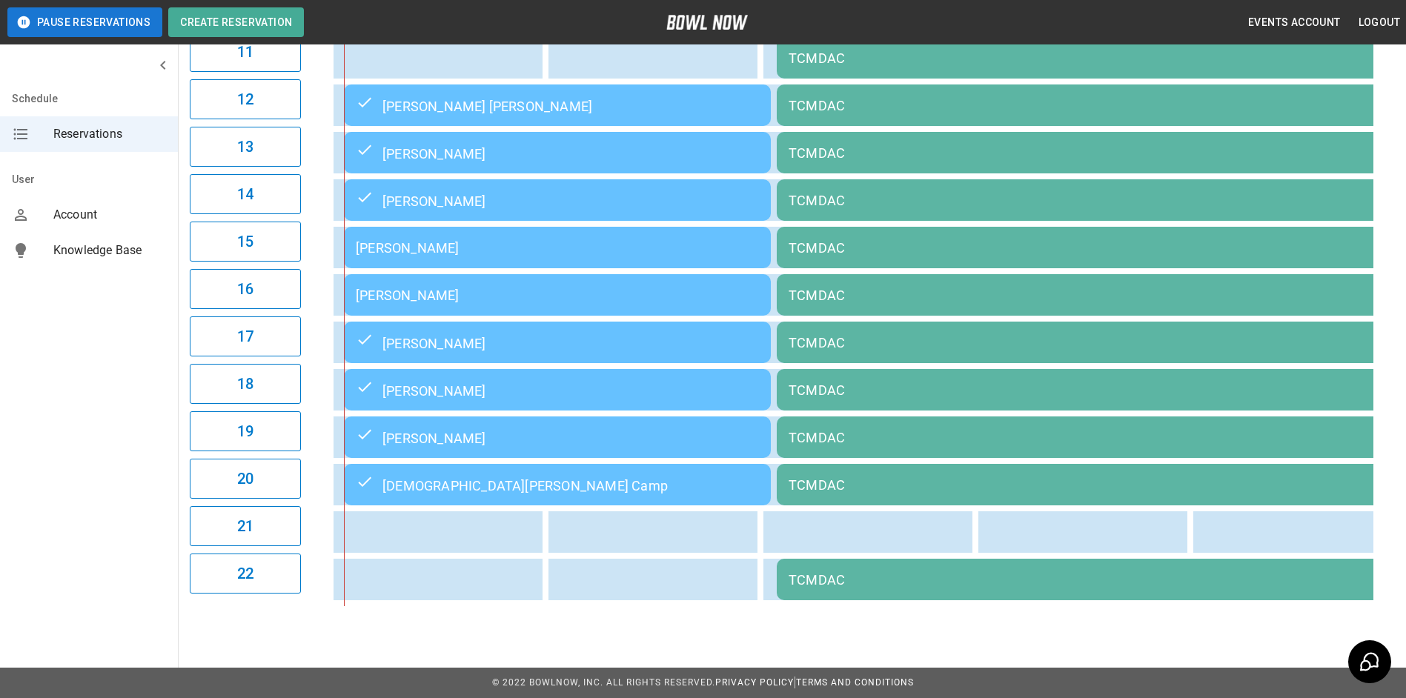
click at [621, 245] on div "[PERSON_NAME]" at bounding box center [557, 248] width 403 height 16
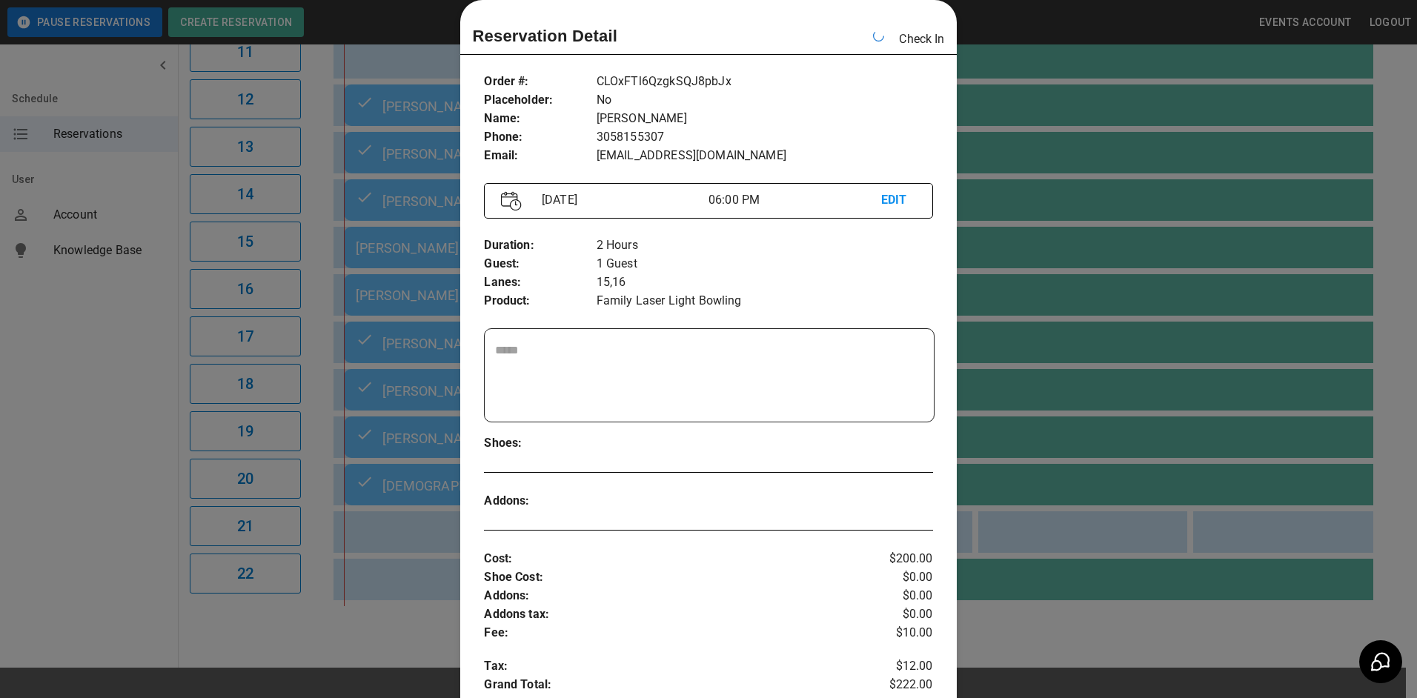
click at [1175, 307] on div at bounding box center [708, 349] width 1417 height 698
